Goal: Ask a question

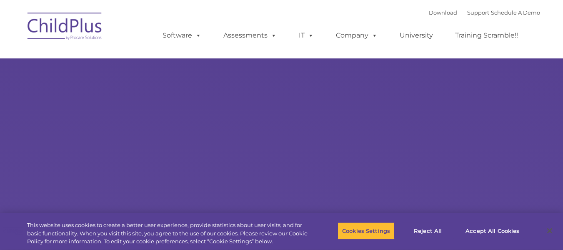
type input ""
select select "MEDIUM"
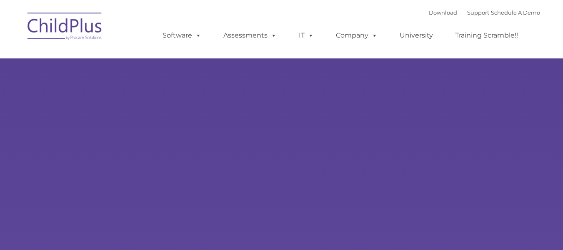
type input ""
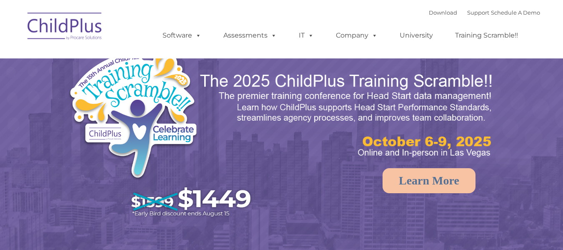
select select "MEDIUM"
